Goal: Task Accomplishment & Management: Use online tool/utility

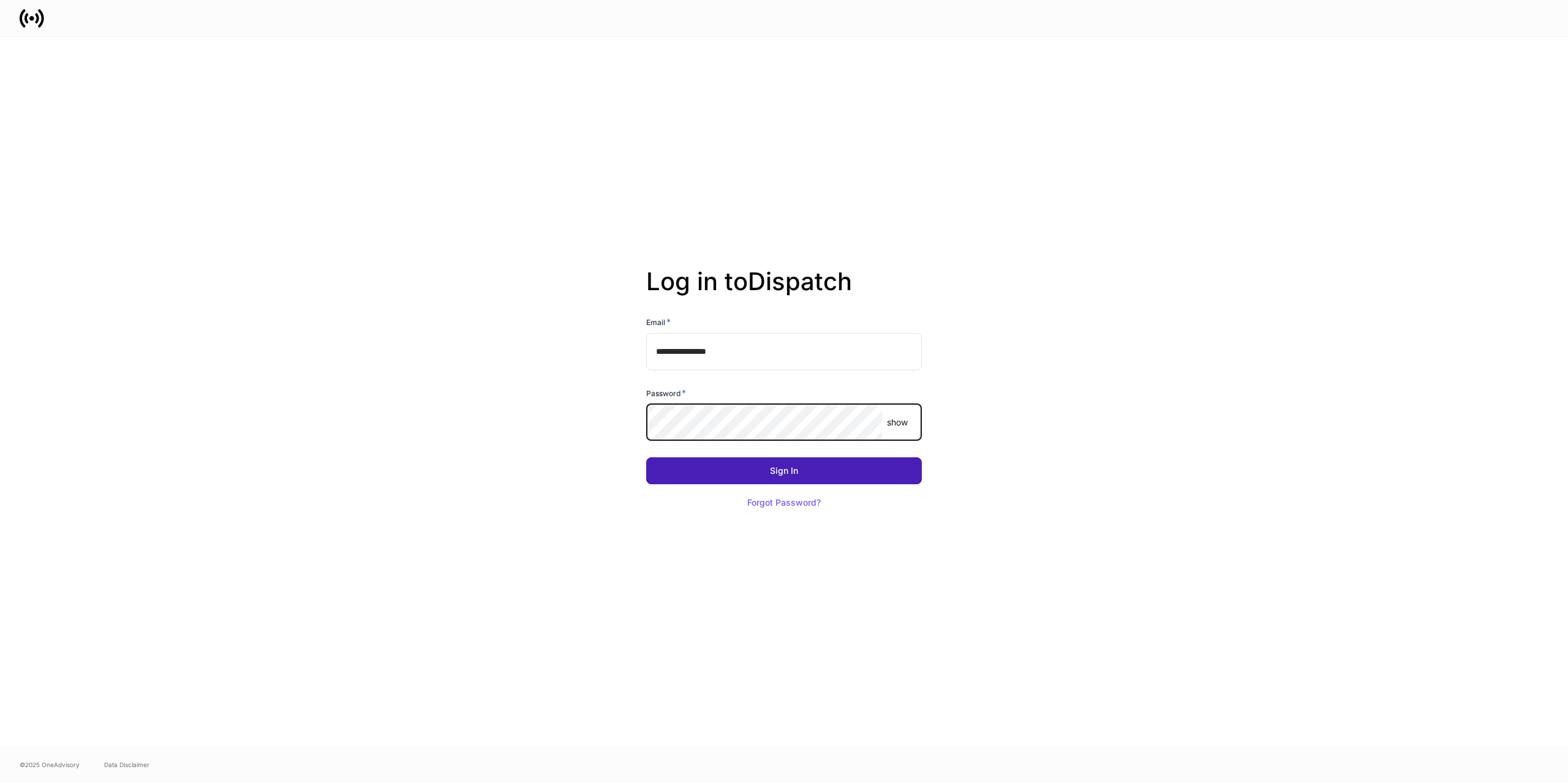
click at [775, 466] on div "Sign In" at bounding box center [784, 471] width 28 height 9
